Goal: Task Accomplishment & Management: Manage account settings

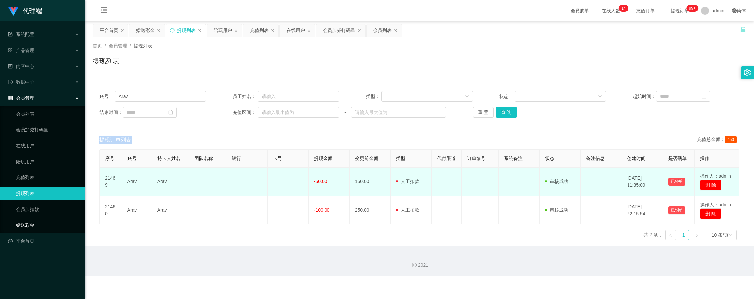
drag, startPoint x: 47, startPoint y: 222, endPoint x: 144, endPoint y: 179, distance: 107.0
click at [47, 222] on link "赠送彩金" at bounding box center [48, 224] width 64 height 13
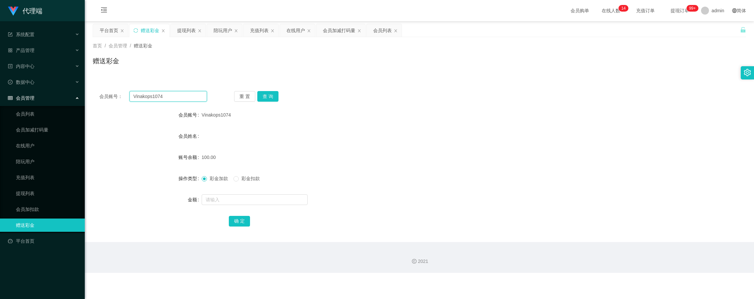
drag, startPoint x: 170, startPoint y: 93, endPoint x: 112, endPoint y: 91, distance: 58.6
click at [112, 91] on div "会员账号： Vinakops1074" at bounding box center [153, 96] width 108 height 11
click at [166, 98] on input "Vinakops1074" at bounding box center [168, 96] width 78 height 11
drag, startPoint x: 115, startPoint y: 95, endPoint x: 154, endPoint y: 34, distance: 72.4
click at [109, 93] on div "会员账号： Vinakops1074" at bounding box center [153, 96] width 108 height 11
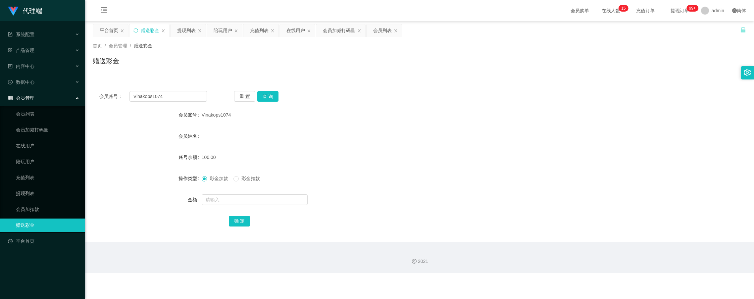
click at [142, 72] on div "首页 / 会员管理 / 赠送彩金 / 赠送彩金" at bounding box center [419, 56] width 669 height 39
drag, startPoint x: 188, startPoint y: 99, endPoint x: 115, endPoint y: 98, distance: 73.1
click at [115, 98] on div "会员账号： Vinakops1074" at bounding box center [153, 96] width 108 height 11
paste input "Vinakops1074"
type input "Vinakops1074"
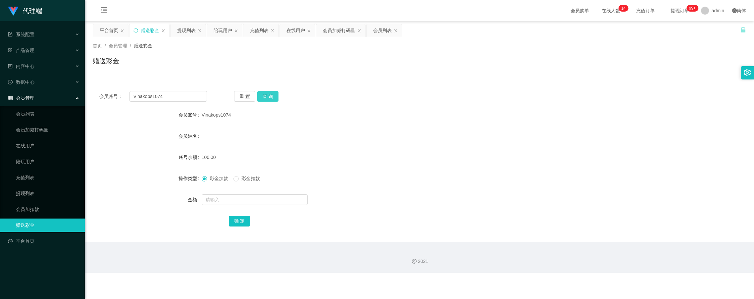
click at [267, 95] on button "查 询" at bounding box center [267, 96] width 21 height 11
click at [221, 199] on input "text" at bounding box center [255, 199] width 106 height 11
type input "300"
click at [236, 222] on button "确 定" at bounding box center [239, 221] width 21 height 11
click at [36, 187] on link "提现列表" at bounding box center [48, 193] width 64 height 13
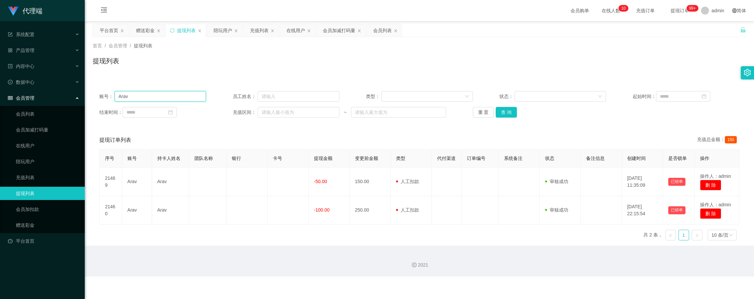
click at [169, 94] on input "Arav" at bounding box center [160, 96] width 91 height 11
type input "A"
paste input "9.7[PERSON_NAME] how 女 26 property hongleong 21950195276 [PERSON_NAME] AS2244"
type input "9"
click at [143, 95] on input "text" at bounding box center [160, 96] width 91 height 11
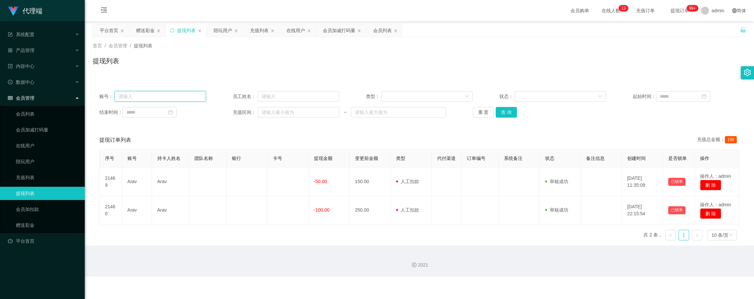
paste input "Vinakops1074"
type input "Vinakops1074"
click at [506, 114] on button "查 询" at bounding box center [505, 112] width 21 height 11
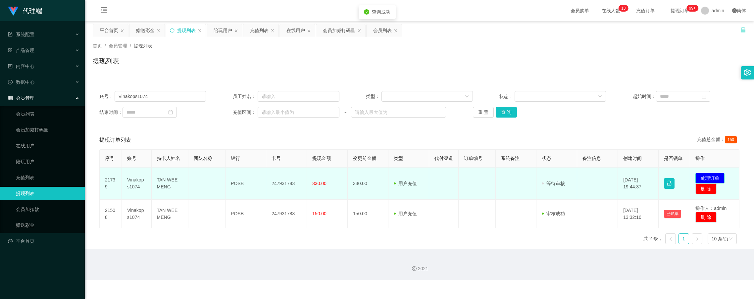
click at [699, 183] on button "处理订单" at bounding box center [709, 178] width 29 height 11
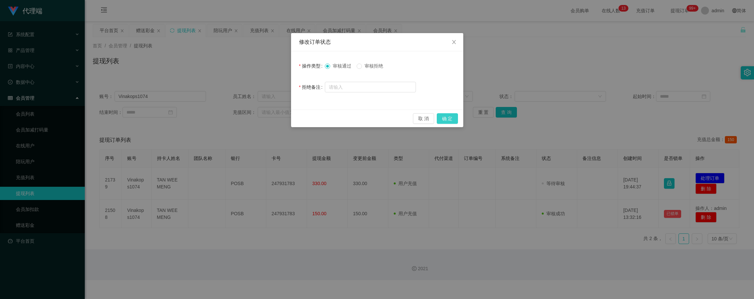
click at [451, 118] on button "确 定" at bounding box center [447, 118] width 21 height 11
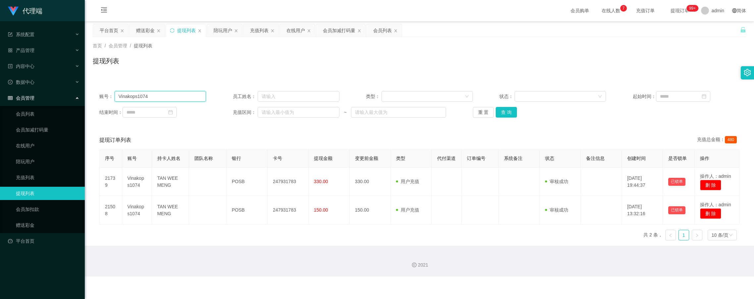
drag, startPoint x: 156, startPoint y: 93, endPoint x: 110, endPoint y: 91, distance: 45.7
click at [110, 91] on div "账号： Vinakops1074" at bounding box center [152, 96] width 107 height 11
drag, startPoint x: 158, startPoint y: 134, endPoint x: 163, endPoint y: 134, distance: 4.6
click at [159, 134] on div "提现订单列表 充值总金额： 480" at bounding box center [419, 140] width 640 height 19
click at [511, 112] on button "查 询" at bounding box center [505, 112] width 21 height 11
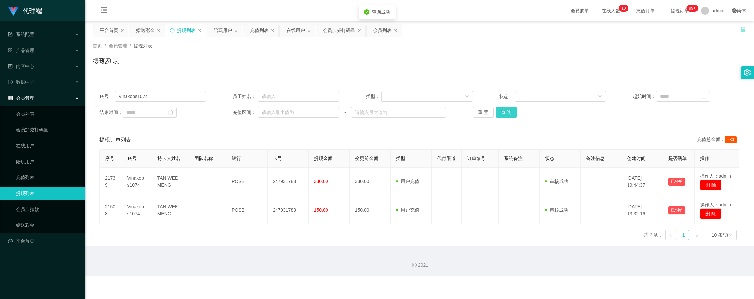
click at [511, 112] on button "查 询" at bounding box center [505, 112] width 21 height 11
click at [145, 30] on div "赠送彩金" at bounding box center [145, 30] width 19 height 13
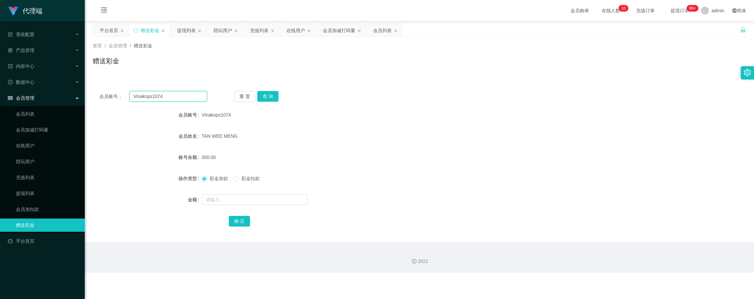
drag, startPoint x: 201, startPoint y: 97, endPoint x: 105, endPoint y: 96, distance: 96.3
click at [105, 96] on div "会员账号： Vinakops1074" at bounding box center [153, 96] width 108 height 11
click at [168, 99] on input "text" at bounding box center [168, 96] width 78 height 11
paste input "text"
click at [143, 67] on div "赠送彩金" at bounding box center [419, 63] width 653 height 15
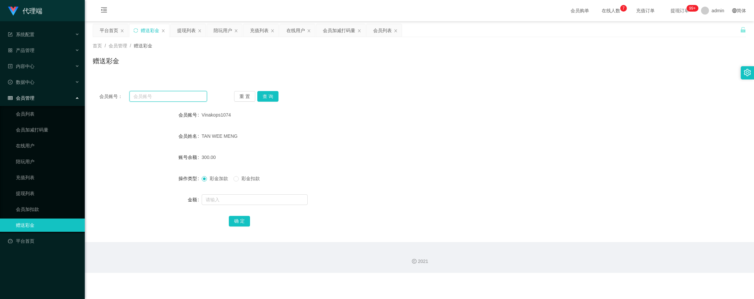
click at [141, 96] on input "text" at bounding box center [168, 96] width 78 height 11
paste input "Vinakops1074"
type input "Vinakops1074"
click at [268, 100] on button "查 询" at bounding box center [267, 96] width 21 height 11
click at [192, 31] on div "提现列表" at bounding box center [186, 30] width 19 height 13
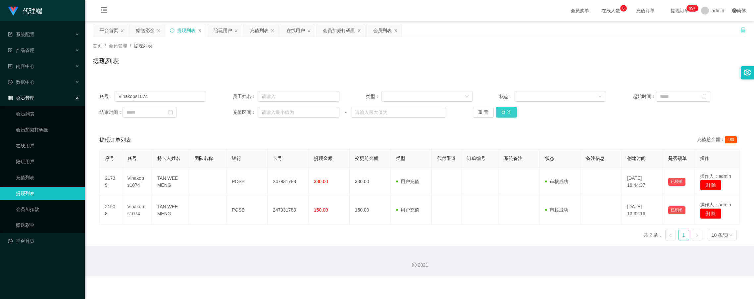
click at [510, 112] on button "查 询" at bounding box center [505, 112] width 21 height 11
click at [505, 118] on div "账号： Vinakops1074 员工姓名： 类型： 状态： 起始时间： 结束时间： 充值区间： ~ 重 置 查 询" at bounding box center [419, 104] width 653 height 40
click at [504, 112] on button "查 询" at bounding box center [505, 112] width 21 height 11
click at [504, 112] on div "重 置 查 询" at bounding box center [526, 112] width 107 height 11
click at [504, 112] on button "查 询" at bounding box center [505, 112] width 21 height 11
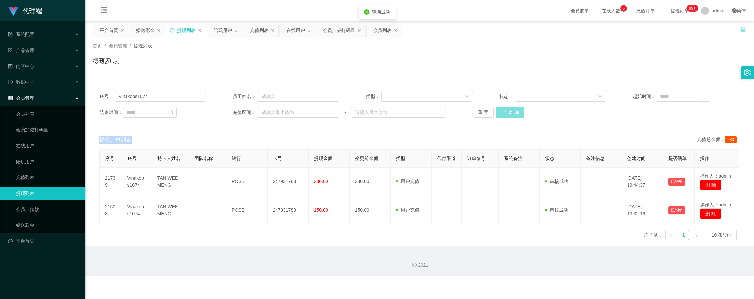
click at [504, 112] on div "重 置 查 询" at bounding box center [526, 112] width 107 height 11
click at [504, 112] on button "查 询" at bounding box center [505, 112] width 21 height 11
drag, startPoint x: 566, startPoint y: 58, endPoint x: 553, endPoint y: 59, distance: 13.3
click at [566, 58] on div "提现列表" at bounding box center [419, 63] width 653 height 15
click at [142, 72] on div "首页 / 会员管理 / 提现列表 / 提现列表" at bounding box center [419, 56] width 669 height 39
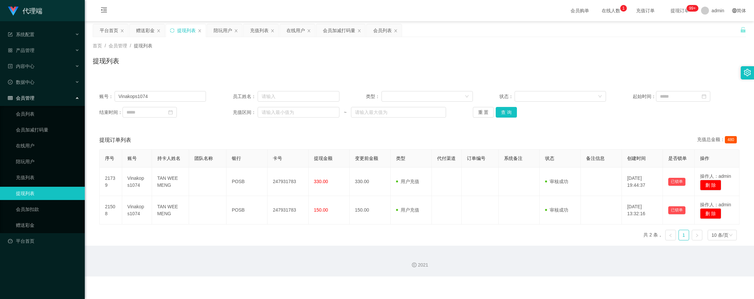
drag, startPoint x: 163, startPoint y: 139, endPoint x: 158, endPoint y: 117, distance: 22.8
click at [163, 139] on div "提现订单列表 充值总金额： 480" at bounding box center [419, 140] width 640 height 19
click at [146, 30] on div "赠送彩金" at bounding box center [145, 30] width 19 height 13
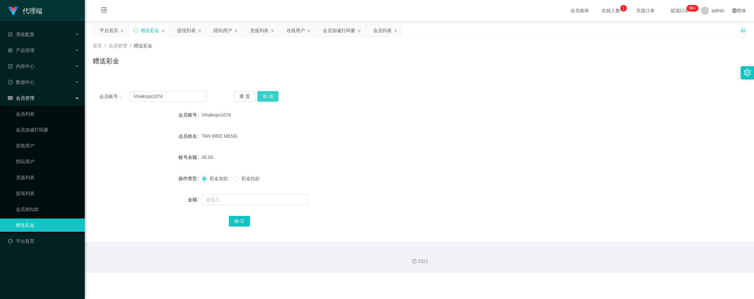
click at [268, 92] on button "查 询" at bounding box center [267, 96] width 21 height 11
click at [268, 92] on div "重 置 查 询" at bounding box center [288, 96] width 108 height 11
click at [268, 92] on button "查 询" at bounding box center [267, 96] width 21 height 11
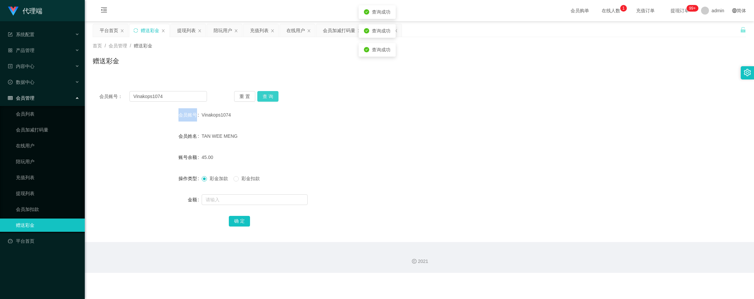
click at [268, 92] on div "重 置 查 询" at bounding box center [288, 96] width 108 height 11
click at [268, 92] on button "查 询" at bounding box center [267, 96] width 21 height 11
click at [268, 92] on div "重 置 查 询" at bounding box center [288, 96] width 108 height 11
click at [251, 58] on div "赠送彩金" at bounding box center [419, 63] width 653 height 15
click at [185, 34] on div "提现列表" at bounding box center [186, 30] width 19 height 13
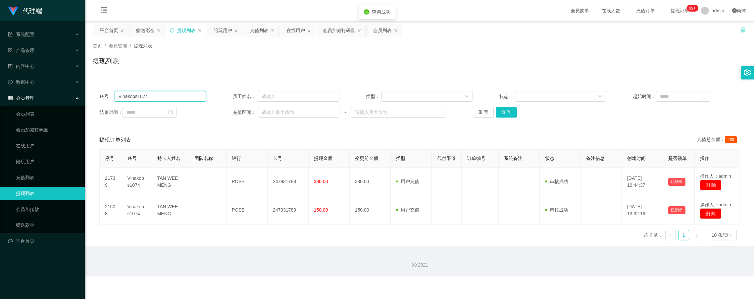
click at [182, 96] on input "Vinakops1074" at bounding box center [160, 96] width 91 height 11
click at [165, 72] on div "首页 / 会员管理 / 提现列表 / 提现列表" at bounding box center [419, 56] width 669 height 39
click at [508, 113] on button "查 询" at bounding box center [505, 112] width 21 height 11
click at [508, 113] on div "重 置 查 询" at bounding box center [526, 112] width 107 height 11
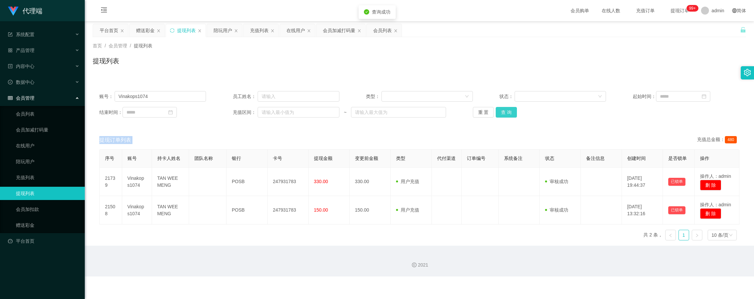
click at [508, 113] on button "查 询" at bounding box center [505, 112] width 21 height 11
click at [403, 53] on div "首页 / 会员管理 / 提现列表 / 提现列表" at bounding box center [419, 56] width 653 height 29
click at [129, 73] on div "首页 / 会员管理 / 提现列表 / 提现列表" at bounding box center [419, 56] width 669 height 39
click at [140, 32] on div "赠送彩金" at bounding box center [145, 30] width 19 height 13
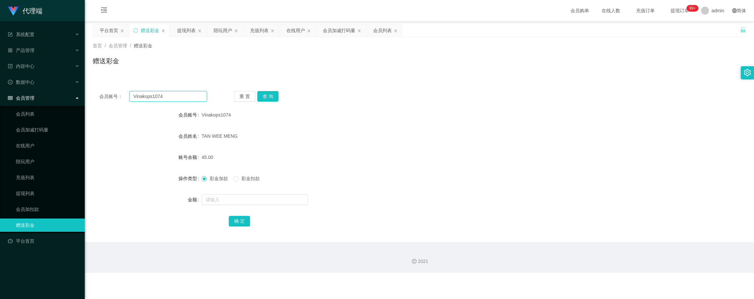
drag, startPoint x: 182, startPoint y: 96, endPoint x: 60, endPoint y: 88, distance: 122.0
click at [60, 88] on section "代理端 系统配置 系统配置列表 管理员列表 管理员分组 systemPays 产品管理 产品列表 产品预设置 开奖记录 注单管理 即时注单 内容中心 站内信 …" at bounding box center [377, 136] width 754 height 273
click at [278, 100] on div "重 置 查 询" at bounding box center [288, 96] width 108 height 11
click at [272, 98] on button "查 询" at bounding box center [267, 96] width 21 height 11
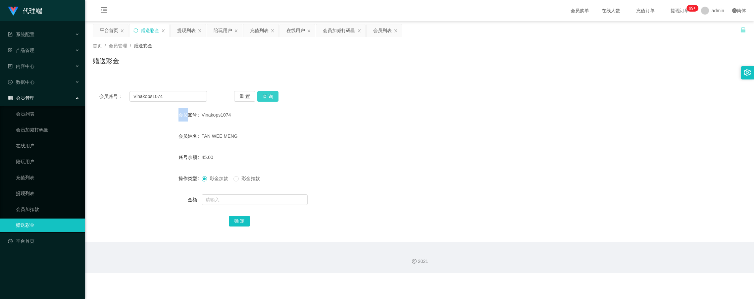
click at [272, 98] on div "重 置 查 询" at bounding box center [288, 96] width 108 height 11
click at [272, 98] on button "查 询" at bounding box center [267, 96] width 21 height 11
click at [272, 98] on div "重 置 查 询" at bounding box center [288, 96] width 108 height 11
click at [350, 101] on div "会员账号： Vinakops1074 重 置 查 询" at bounding box center [419, 96] width 653 height 11
click at [128, 142] on div "会员姓名" at bounding box center [147, 135] width 109 height 13
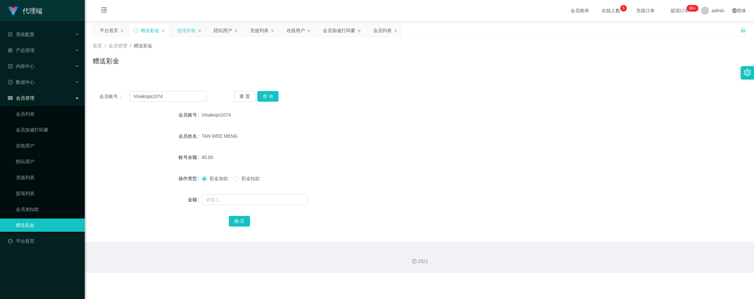
click at [184, 31] on div "提现列表" at bounding box center [186, 30] width 19 height 13
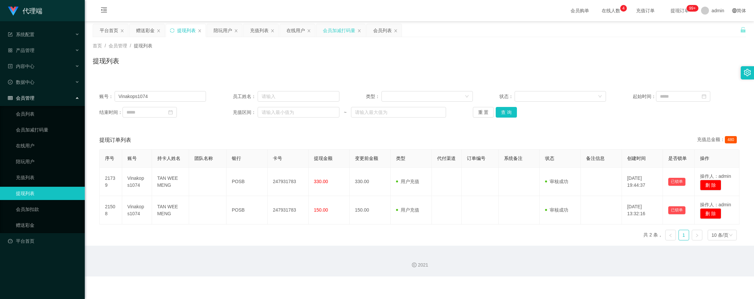
click at [336, 33] on div "会员加减打码量" at bounding box center [339, 30] width 32 height 13
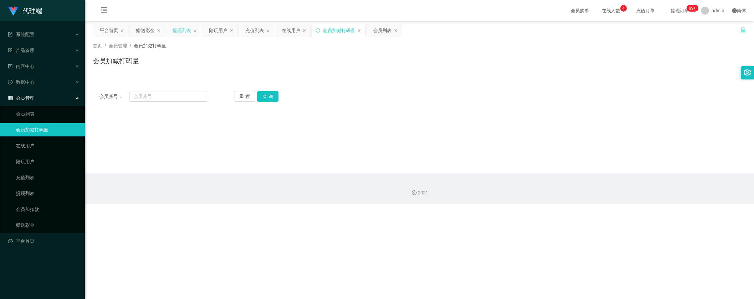
click at [184, 32] on div "提现列表" at bounding box center [181, 30] width 19 height 13
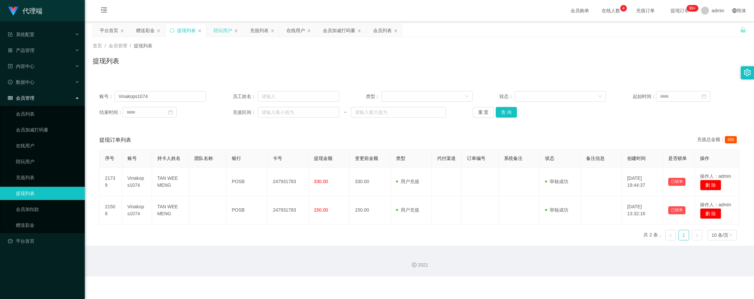
click at [221, 29] on div "陪玩用户" at bounding box center [222, 30] width 19 height 13
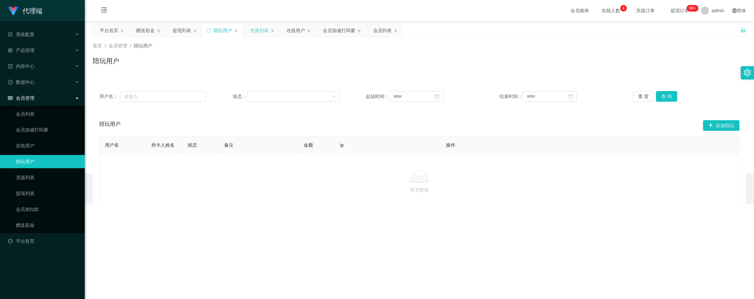
click at [256, 32] on div "充值列表" at bounding box center [259, 30] width 19 height 13
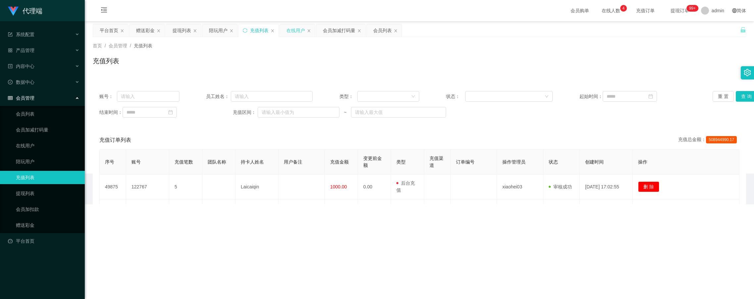
click at [294, 35] on div "在线用户" at bounding box center [295, 30] width 19 height 13
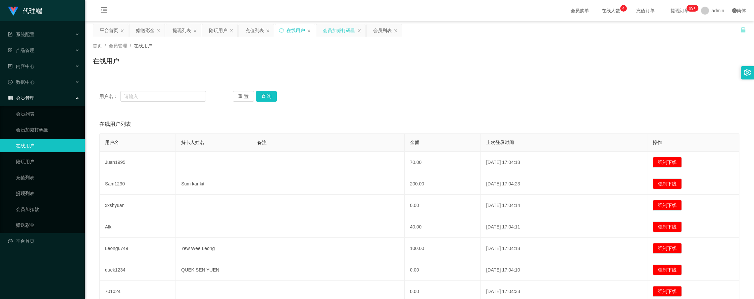
click at [346, 31] on div "会员加减打码量" at bounding box center [339, 30] width 32 height 13
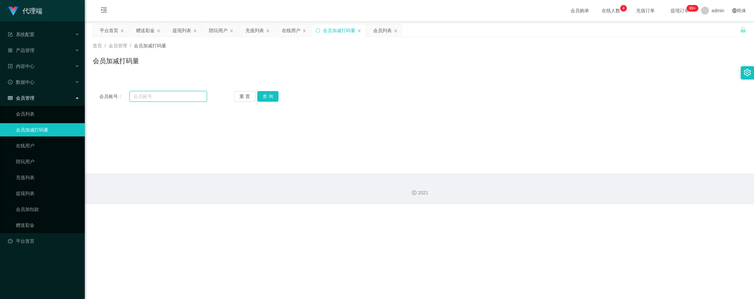
click at [187, 96] on input "text" at bounding box center [168, 96] width 78 height 11
drag, startPoint x: 178, startPoint y: 97, endPoint x: 135, endPoint y: 97, distance: 42.7
click at [134, 97] on input "text" at bounding box center [168, 96] width 78 height 11
click at [108, 32] on div "平台首页" at bounding box center [109, 30] width 19 height 13
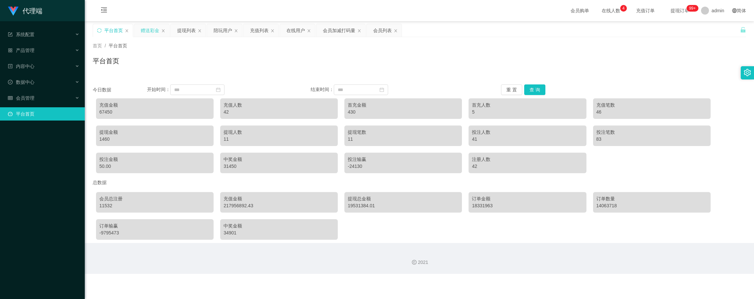
click at [153, 28] on div "赠送彩金" at bounding box center [150, 30] width 19 height 13
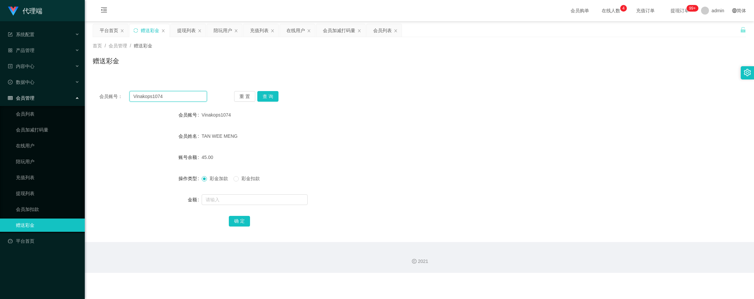
drag, startPoint x: 174, startPoint y: 95, endPoint x: 146, endPoint y: 93, distance: 27.8
click at [116, 93] on div "会员账号： Vinakops1074" at bounding box center [153, 96] width 108 height 11
drag, startPoint x: 341, startPoint y: 32, endPoint x: 331, endPoint y: 46, distance: 17.5
click at [341, 32] on div "会员加减打码量" at bounding box center [339, 30] width 32 height 13
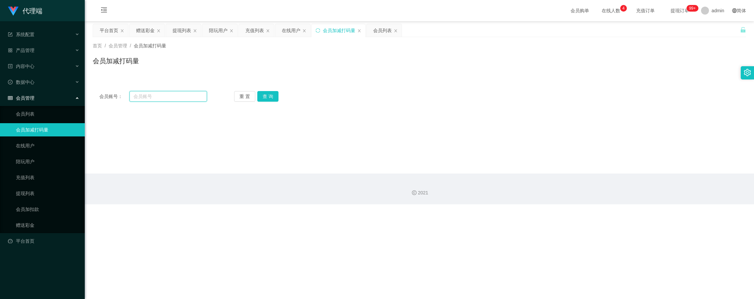
click at [168, 97] on input "text" at bounding box center [168, 96] width 78 height 11
paste input "Vinakops1074"
type input "Vinakops1074"
drag, startPoint x: 272, startPoint y: 97, endPoint x: 272, endPoint y: 104, distance: 6.9
click at [272, 97] on button "查 询" at bounding box center [267, 96] width 21 height 11
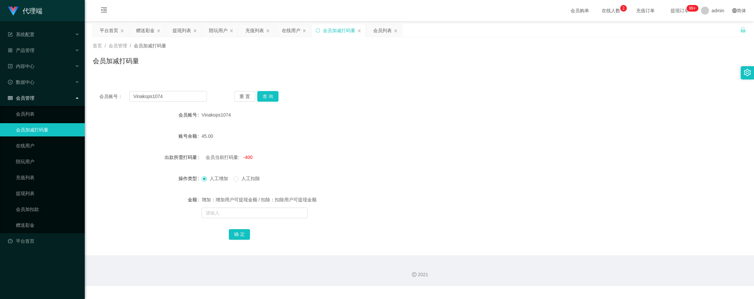
click at [365, 177] on div "人工增加 人工扣除" at bounding box center [392, 178] width 381 height 13
drag, startPoint x: 184, startPoint y: 33, endPoint x: 222, endPoint y: 78, distance: 59.0
click at [184, 33] on div "提现列表" at bounding box center [181, 30] width 19 height 13
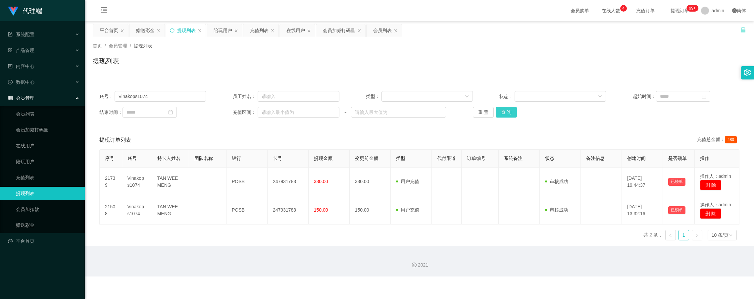
click at [505, 112] on button "查 询" at bounding box center [505, 112] width 21 height 11
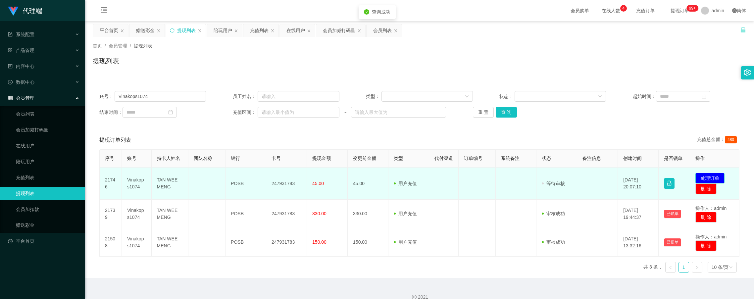
click at [708, 183] on button "处理订单" at bounding box center [709, 178] width 29 height 11
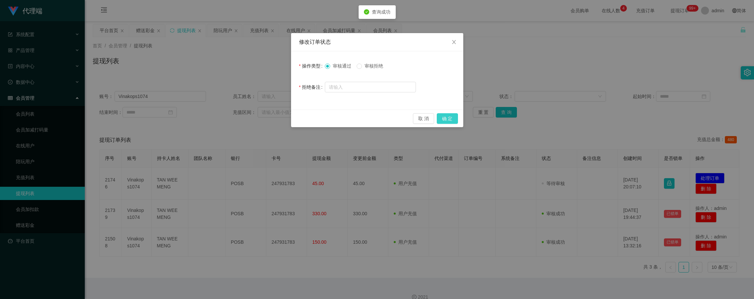
click at [441, 118] on button "确 定" at bounding box center [447, 118] width 21 height 11
